Goal: Check status: Check status

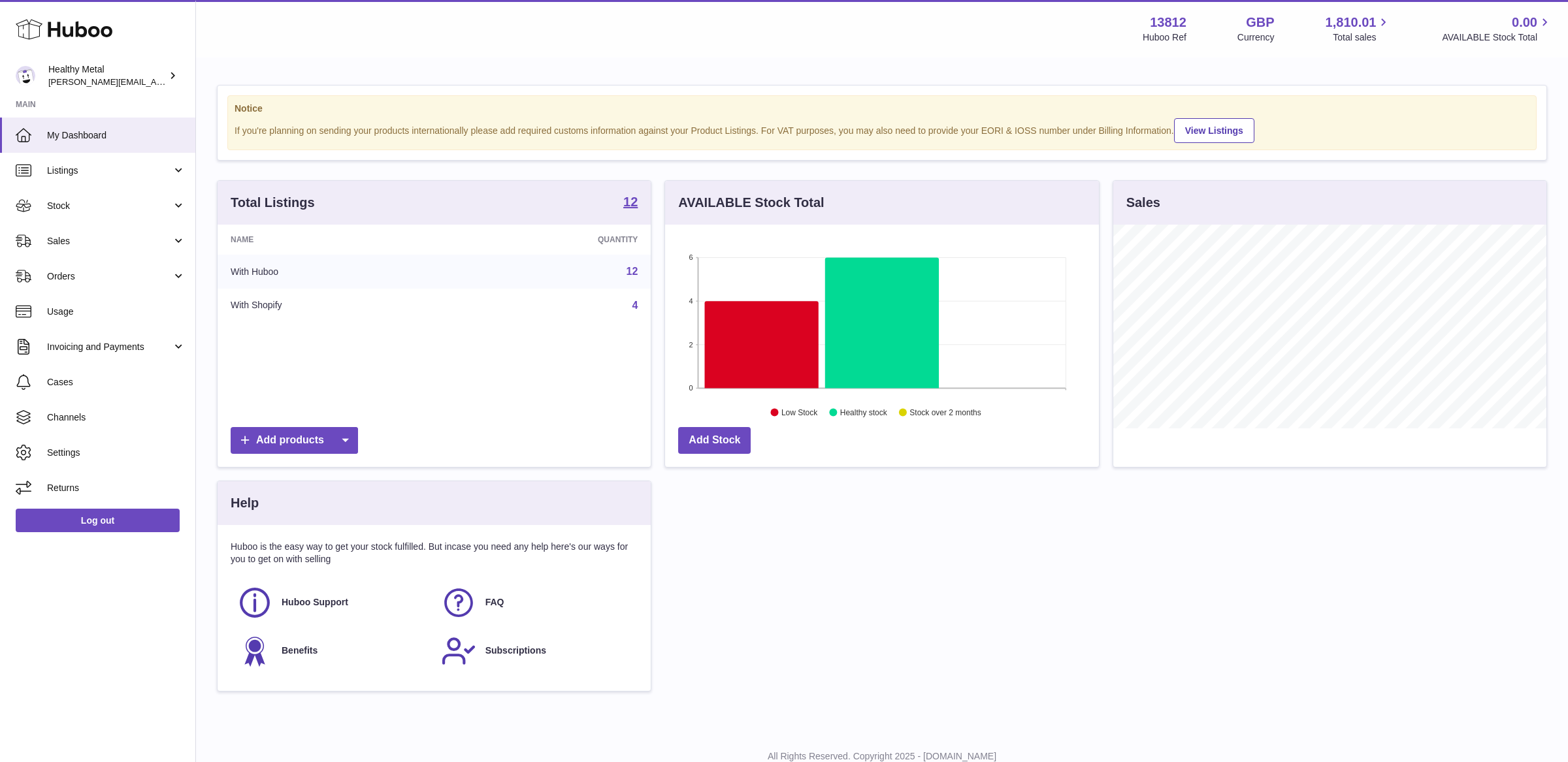
scroll to position [203, 433]
click at [116, 207] on span "Stock" at bounding box center [109, 206] width 125 height 12
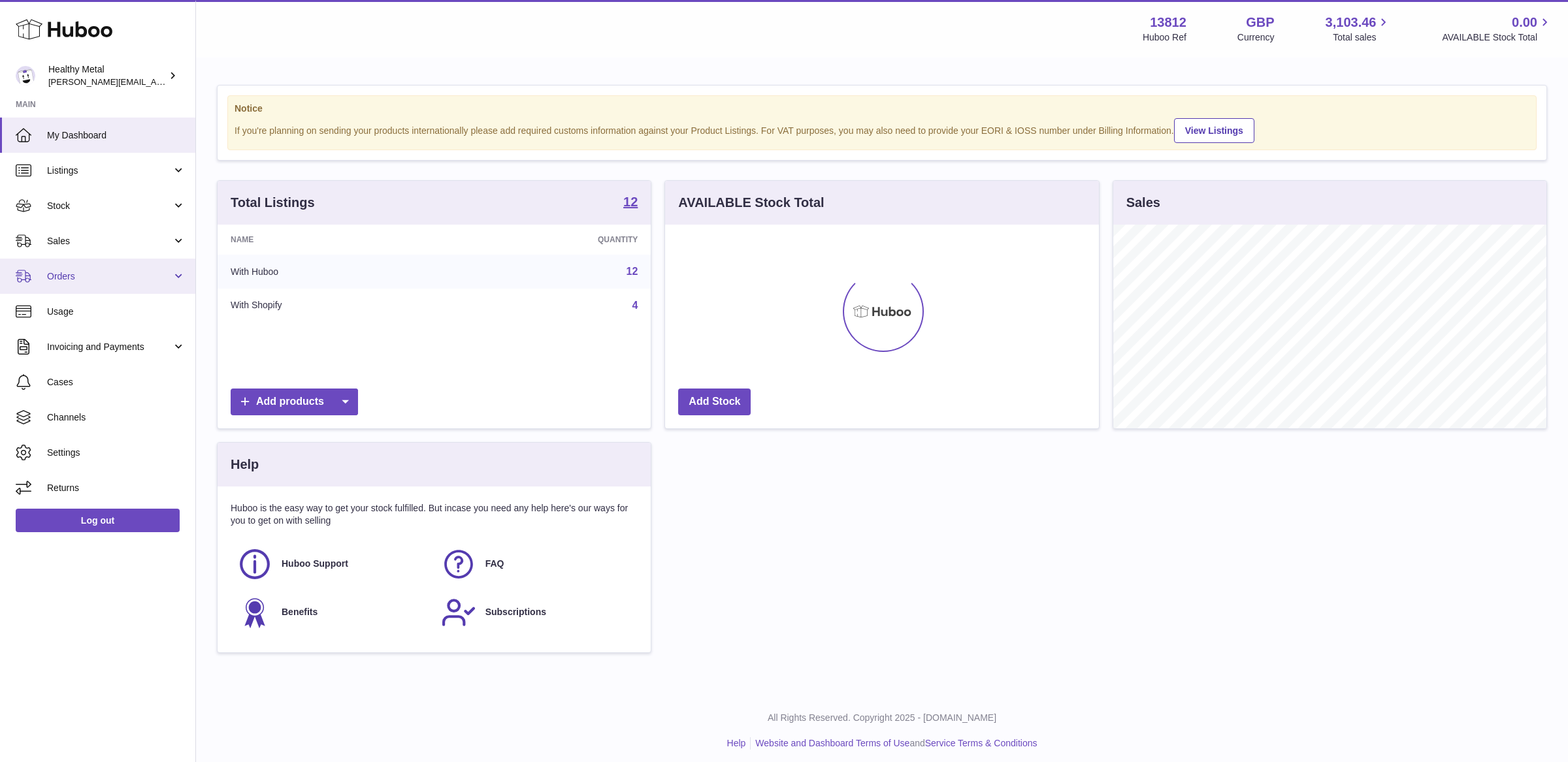
scroll to position [203, 433]
click at [121, 205] on span "Stock" at bounding box center [109, 206] width 125 height 12
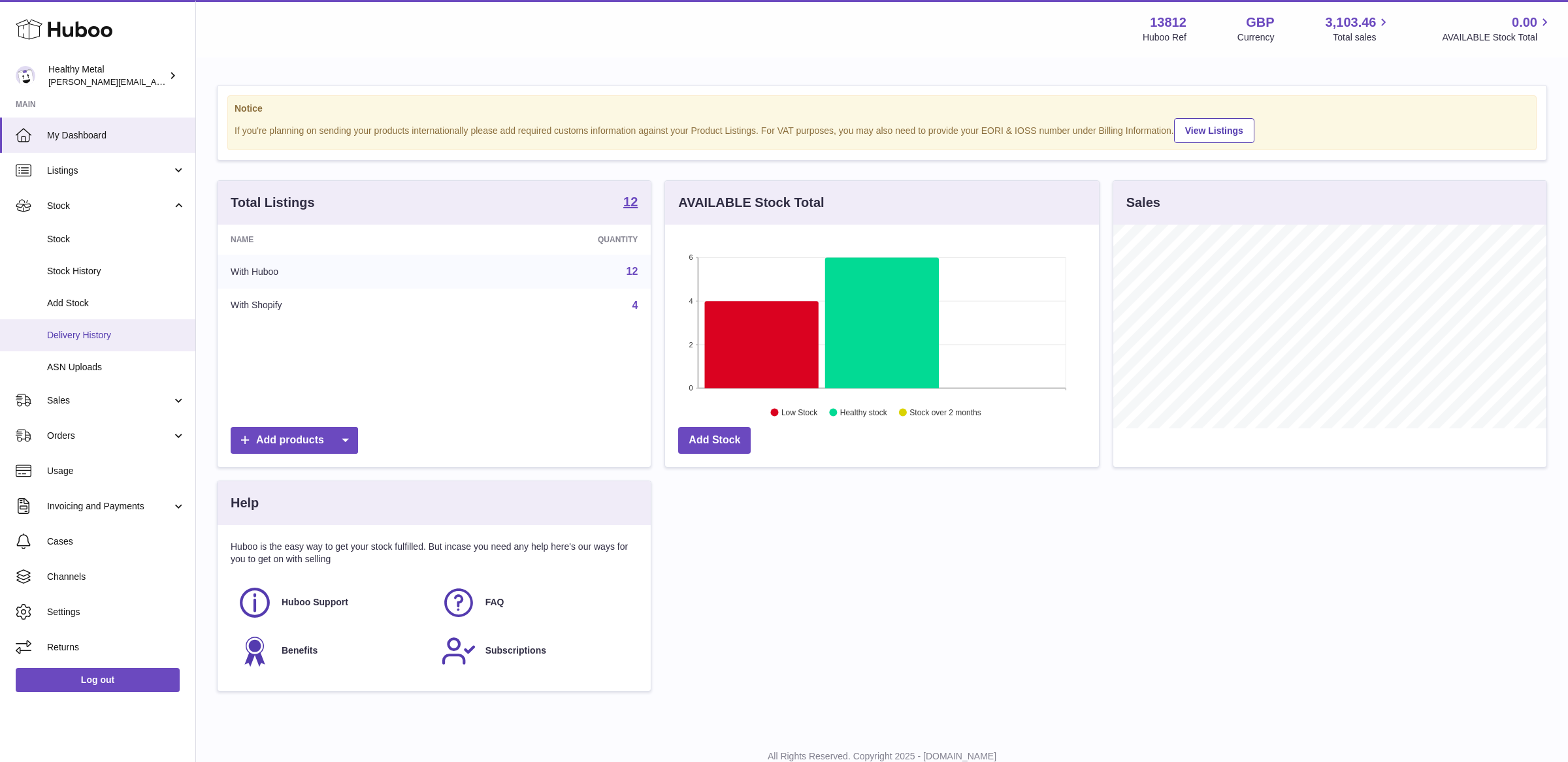
click at [85, 335] on span "Delivery History" at bounding box center [117, 335] width 139 height 12
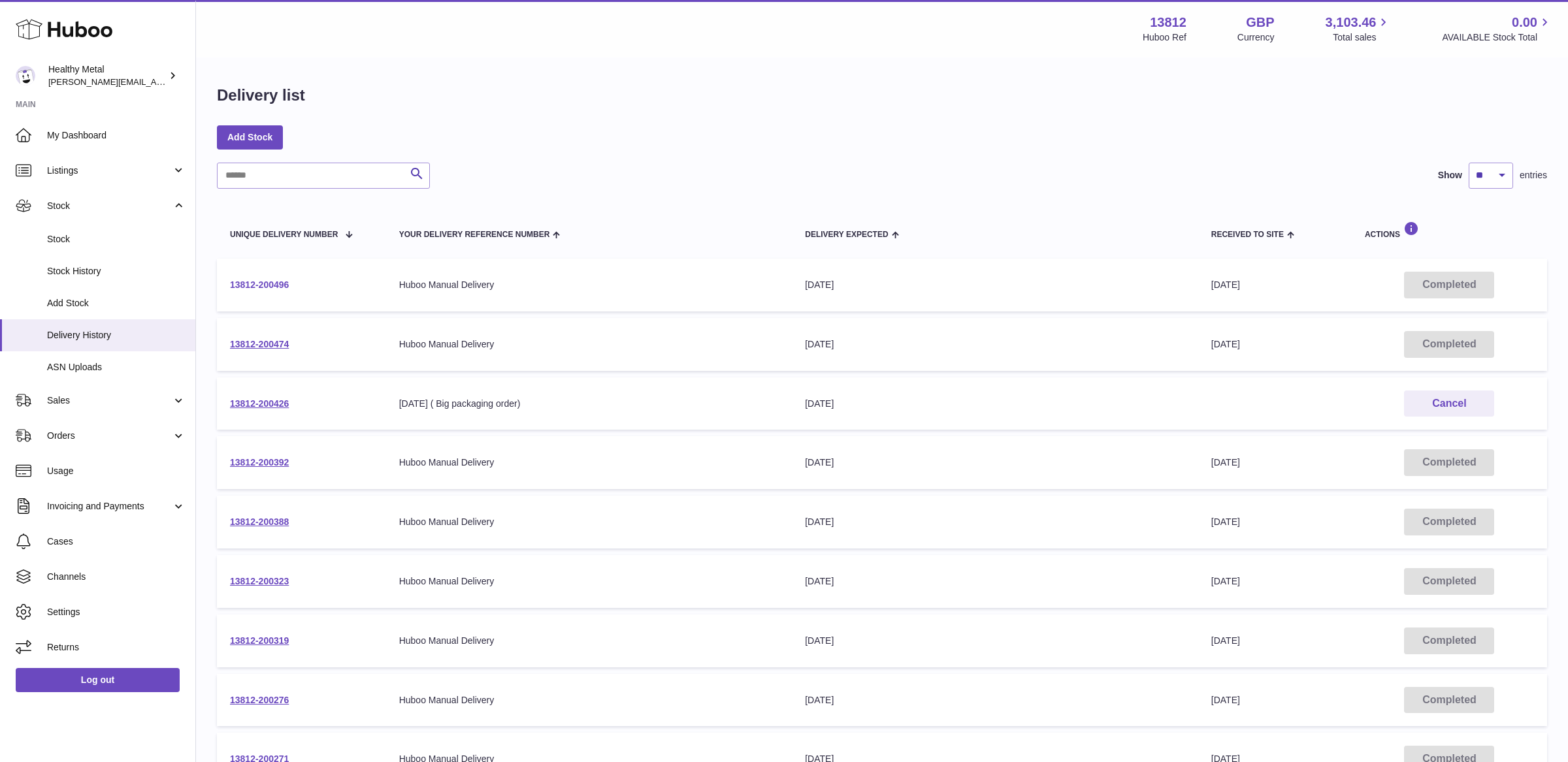
click at [251, 284] on link "13812-200496" at bounding box center [259, 285] width 59 height 11
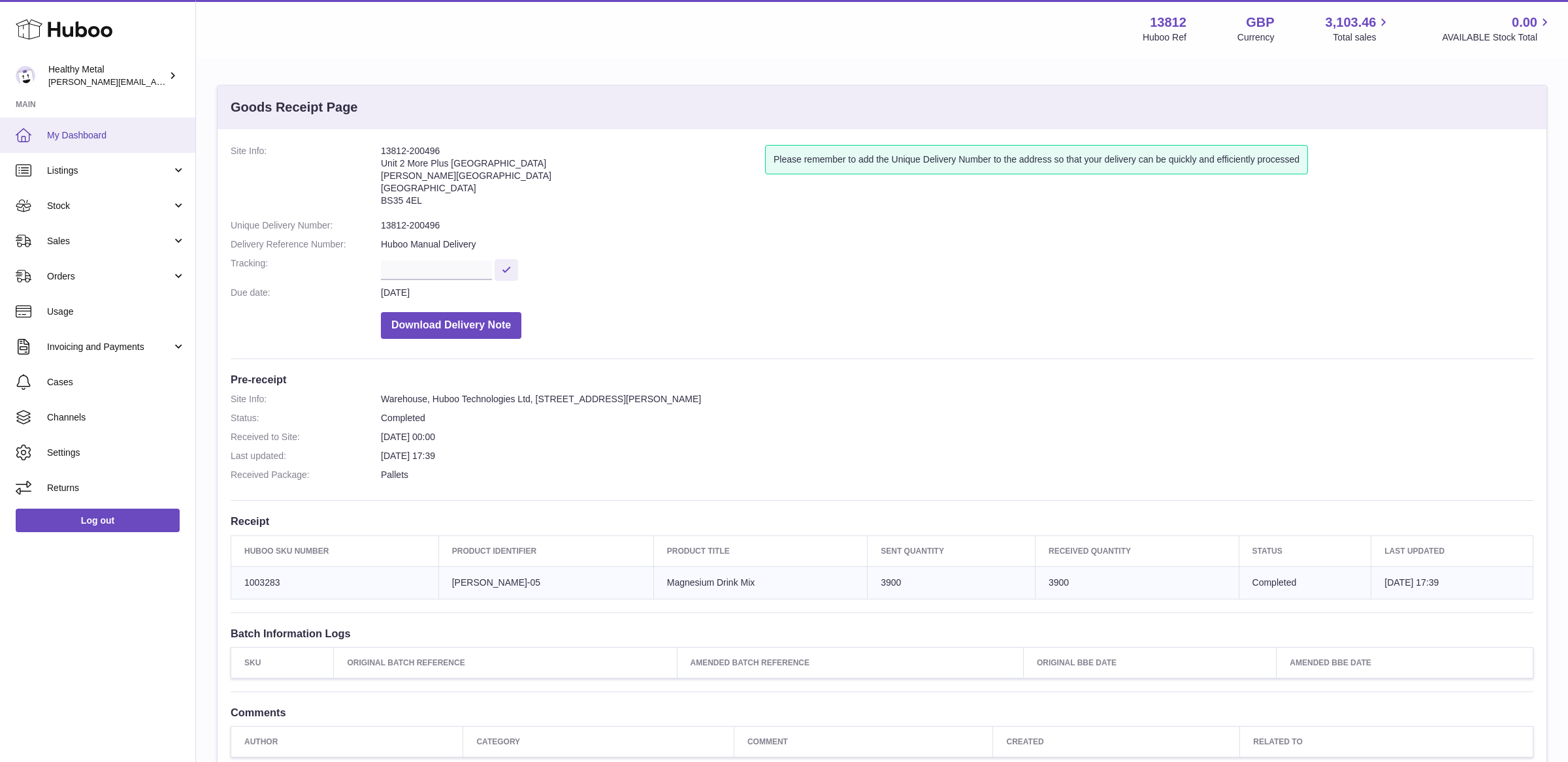
click at [88, 129] on span "My Dashboard" at bounding box center [117, 135] width 139 height 12
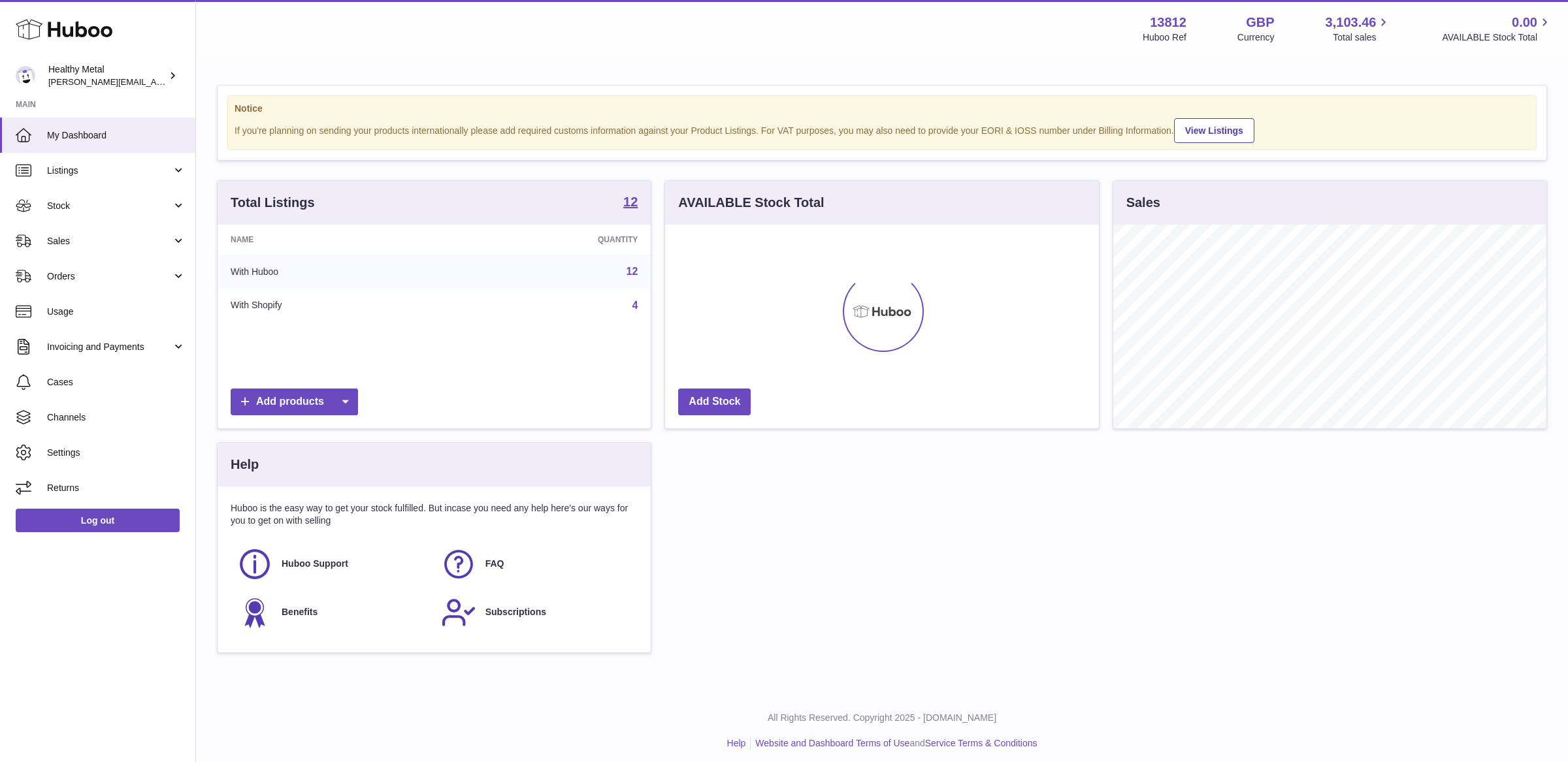
scroll to position [203, 433]
